Goal: Check status

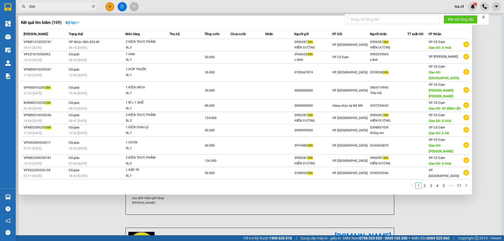
click at [55, 7] on input "386" at bounding box center [60, 7] width 62 height 6
drag, startPoint x: 60, startPoint y: 7, endPoint x: 18, endPoint y: 7, distance: 42.0
click at [18, 7] on div "386" at bounding box center [51, 7] width 102 height 8
type input "6"
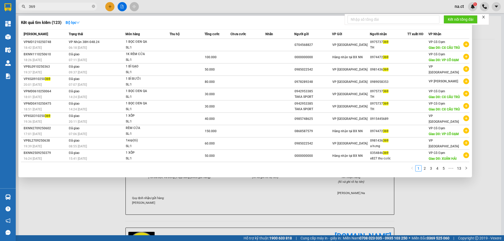
type input "369"
drag, startPoint x: 43, startPoint y: 6, endPoint x: 40, endPoint y: 7, distance: 3.7
click at [40, 7] on input "369" at bounding box center [60, 7] width 62 height 6
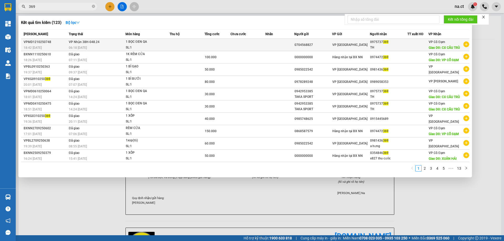
click at [237, 51] on td at bounding box center [247, 45] width 35 height 12
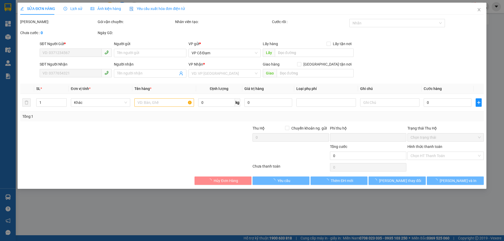
type input "0704568827"
type input "0975737369"
type input "TH"
type input "CX CẦU TRÙ"
type input "0"
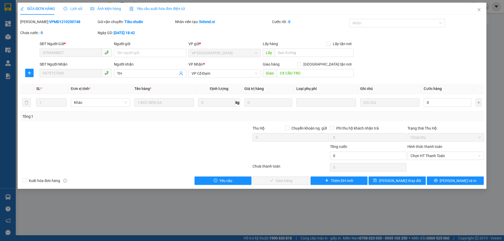
click at [17, 70] on div "SỬA ĐƠN HÀNG Lịch sử Ảnh kiện hàng Yêu cầu xuất hóa đơn điện tử Total Paid Fee …" at bounding box center [252, 120] width 504 height 241
drag, startPoint x: 65, startPoint y: 73, endPoint x: 480, endPoint y: 10, distance: 420.5
click at [481, 10] on icon "close" at bounding box center [479, 10] width 4 height 4
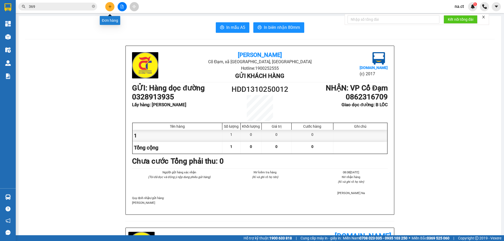
click at [107, 8] on button at bounding box center [109, 6] width 9 height 9
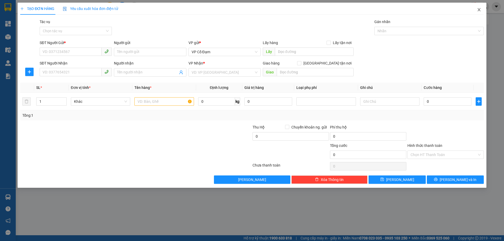
click at [477, 11] on icon "close" at bounding box center [479, 10] width 4 height 4
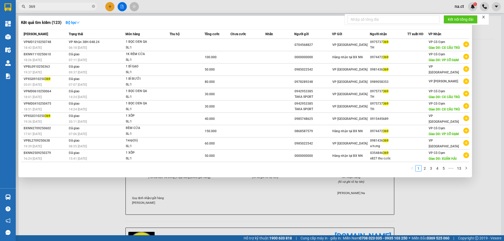
drag, startPoint x: 38, startPoint y: 6, endPoint x: 19, endPoint y: 7, distance: 18.6
click at [19, 8] on span "369" at bounding box center [57, 7] width 79 height 8
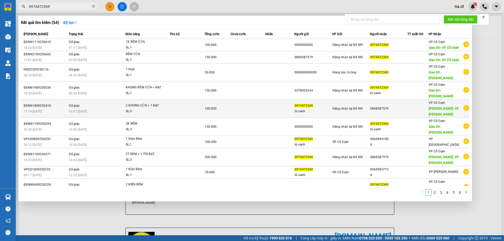
type input "0974472369"
click at [97, 100] on td "Đã giao 10:57 - 19/09" at bounding box center [96, 109] width 58 height 18
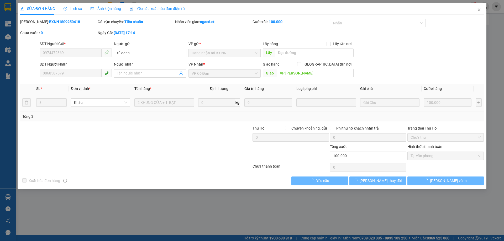
type input "0974472369"
type input "tú oanh"
type input "0868587579"
type input "VP XUÂN HOA"
type input "0"
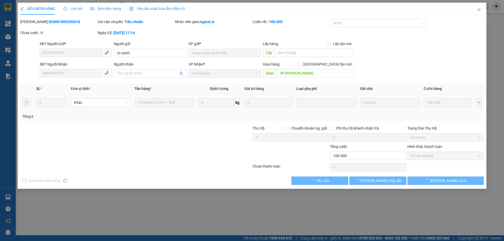
type input "100.000"
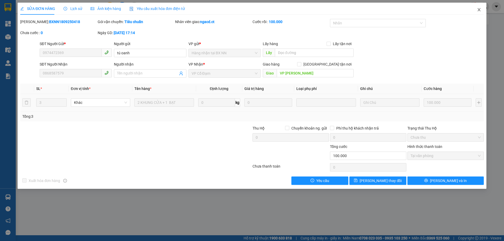
click at [479, 8] on icon "close" at bounding box center [479, 10] width 4 height 4
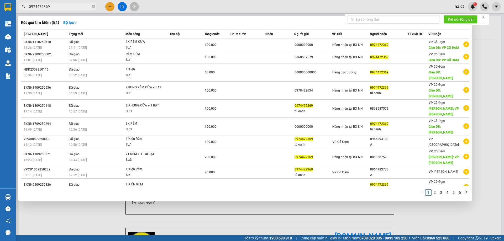
click at [59, 6] on input "0974472369" at bounding box center [60, 7] width 62 height 6
